Goal: Task Accomplishment & Management: Use online tool/utility

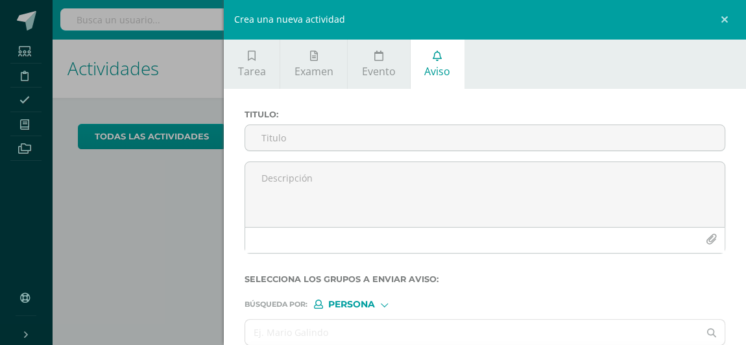
scroll to position [63, 0]
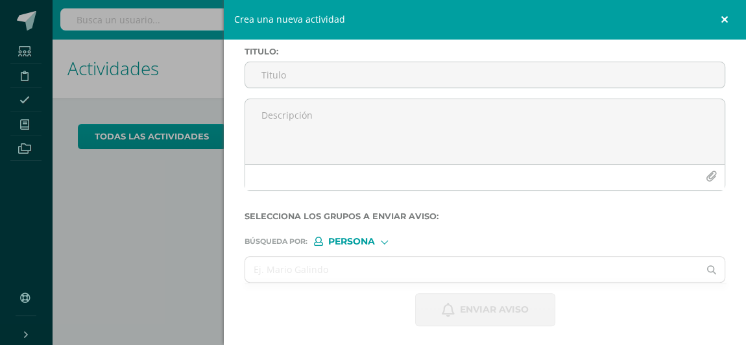
click at [722, 19] on link at bounding box center [726, 19] width 39 height 39
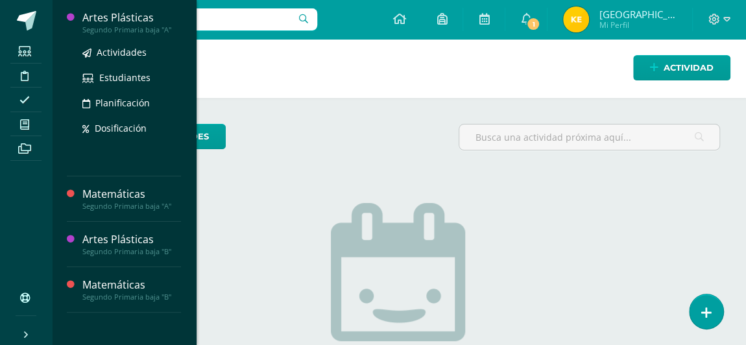
click at [131, 21] on div "Artes Plásticas" at bounding box center [131, 17] width 99 height 15
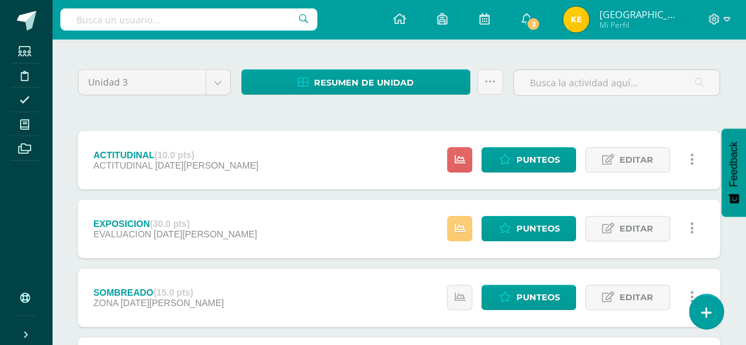
scroll to position [90, 0]
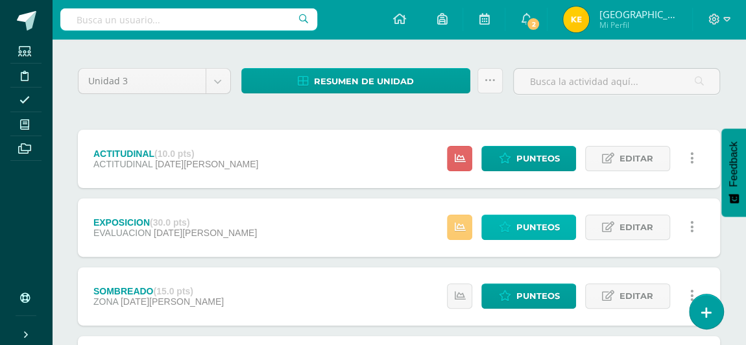
click at [521, 224] on span "Punteos" at bounding box center [537, 227] width 43 height 24
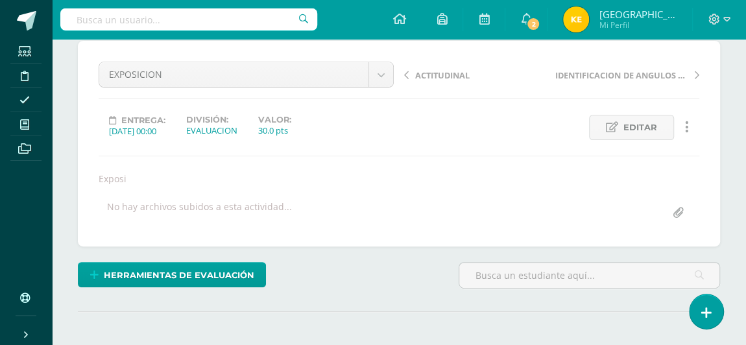
scroll to position [111, 0]
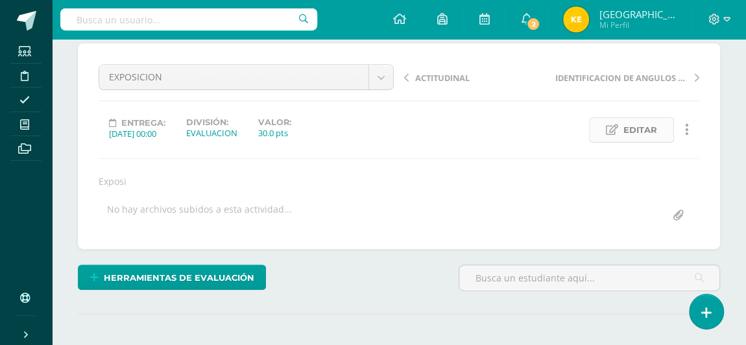
click at [625, 126] on span "Editar" at bounding box center [640, 130] width 34 height 24
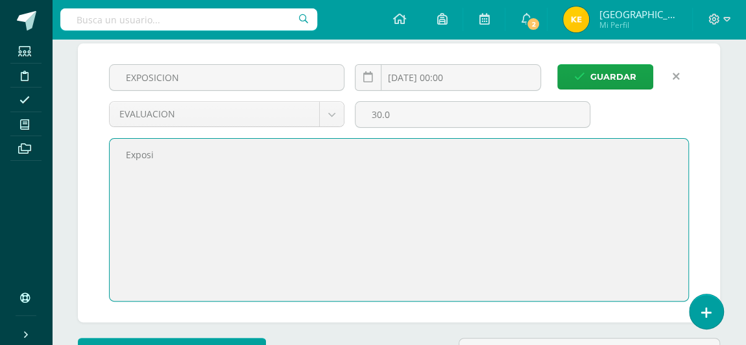
click at [169, 158] on textarea "Exposi" at bounding box center [399, 220] width 579 height 162
type textarea "Exposicion"
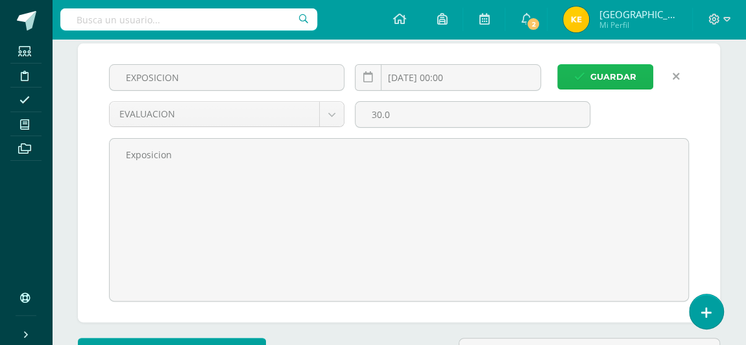
click at [618, 75] on span "Guardar" at bounding box center [613, 77] width 46 height 24
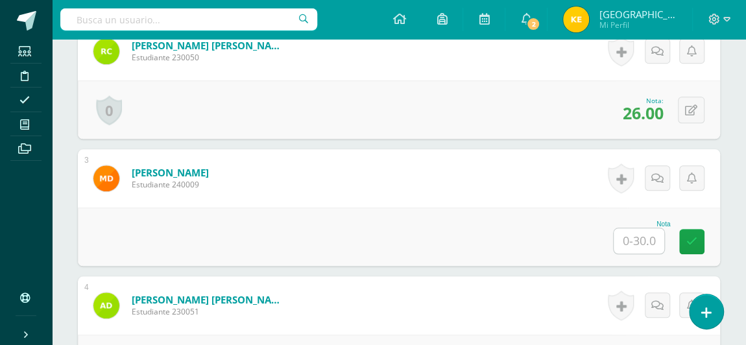
scroll to position [560, 0]
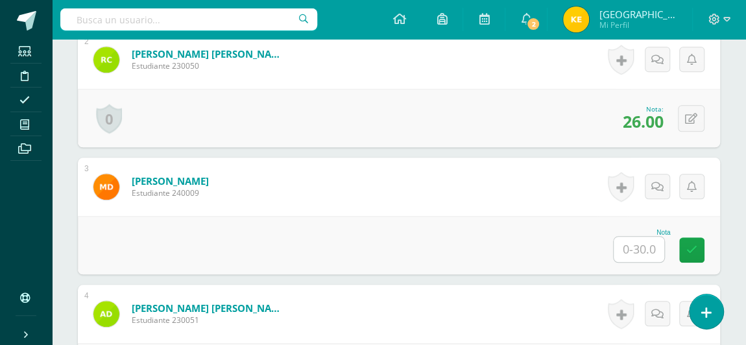
click at [631, 250] on input "text" at bounding box center [639, 249] width 51 height 25
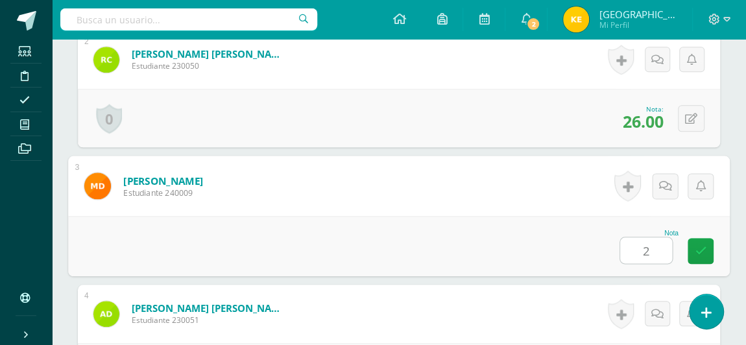
type input "25"
click at [694, 255] on link at bounding box center [700, 251] width 26 height 26
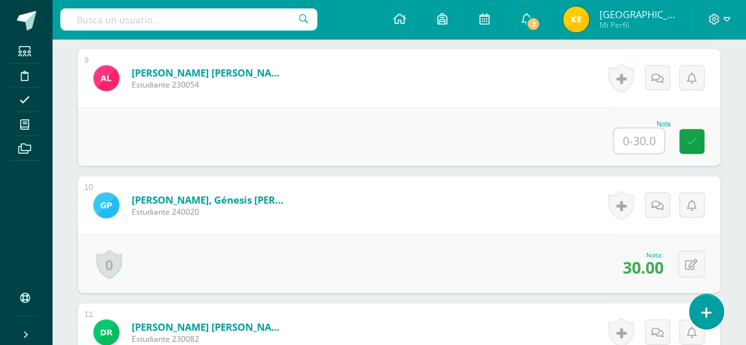
scroll to position [1426, 0]
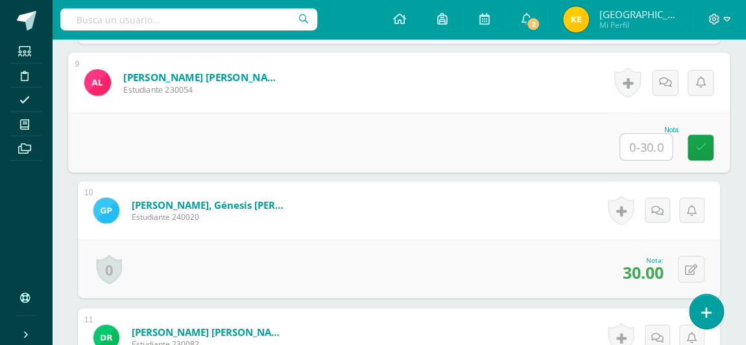
click at [644, 149] on input "text" at bounding box center [646, 147] width 52 height 26
type input "25"
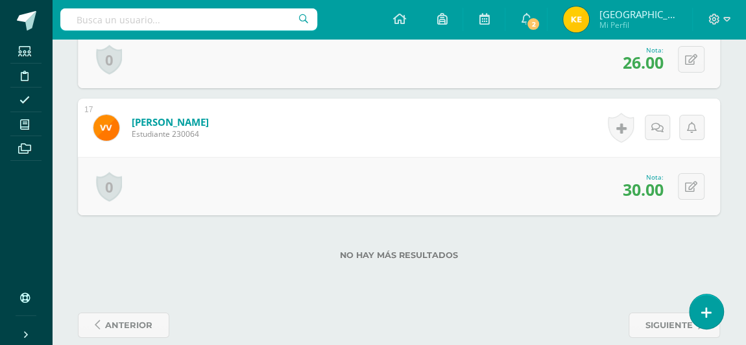
scroll to position [2415, 0]
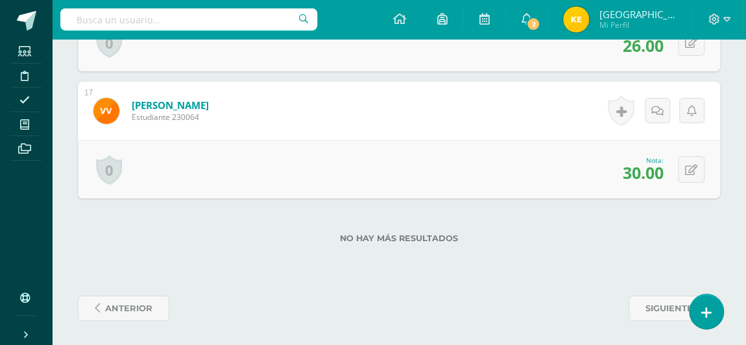
click at [527, 253] on div "No hay más resultados" at bounding box center [399, 228] width 642 height 60
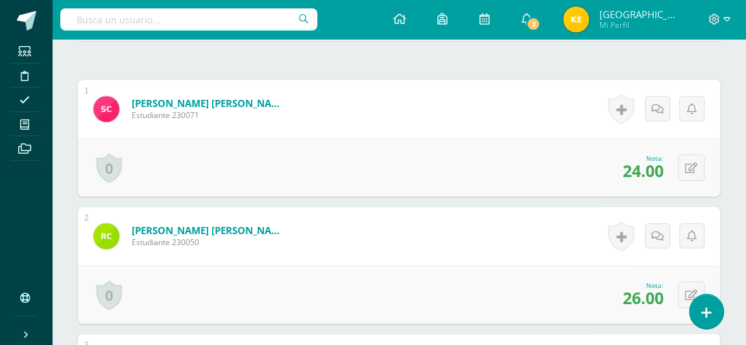
scroll to position [0, 0]
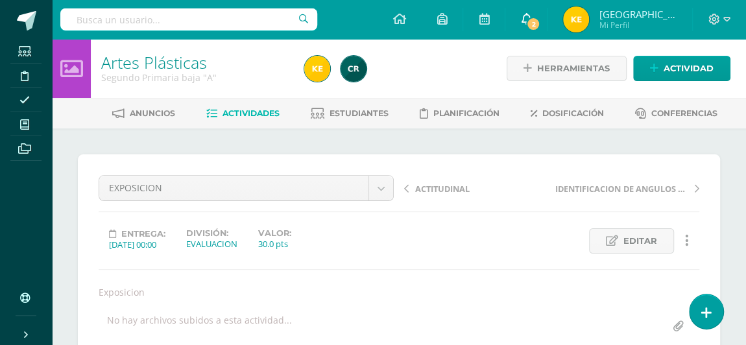
click at [540, 24] on span "2" at bounding box center [533, 24] width 14 height 14
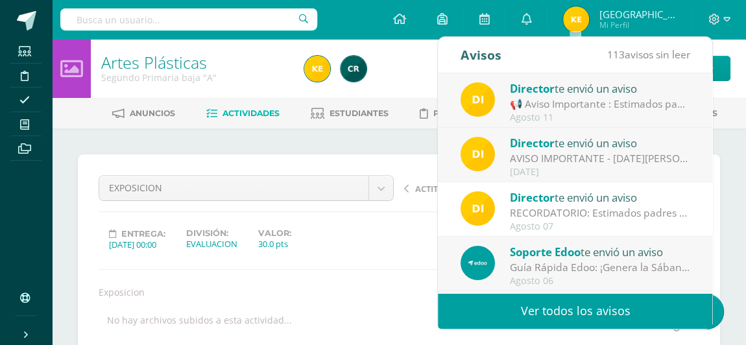
click at [518, 151] on div "AVISO IMPORTANTE - [DATE][PERSON_NAME]: Estimados padres de familia y/o encarga…" at bounding box center [600, 158] width 180 height 15
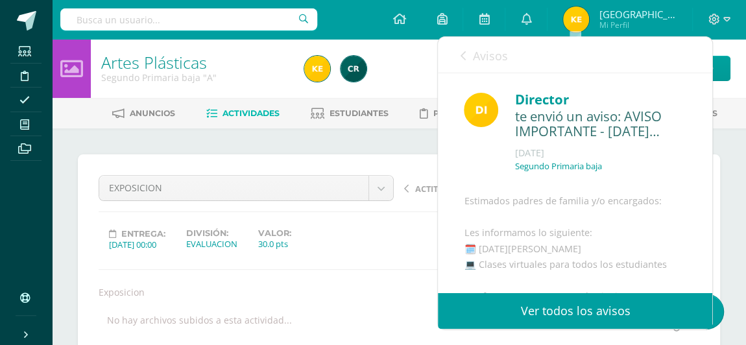
click at [416, 61] on div at bounding box center [403, 68] width 208 height 59
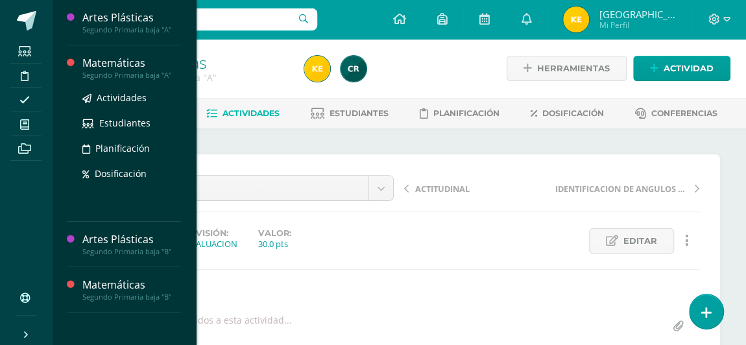
click at [94, 66] on div "Matemáticas" at bounding box center [131, 63] width 99 height 15
